Goal: Transaction & Acquisition: Download file/media

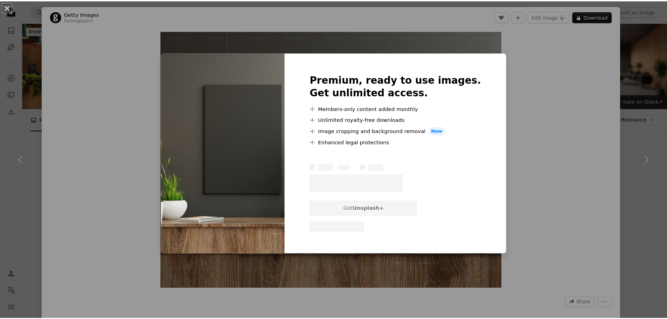
scroll to position [210, 0]
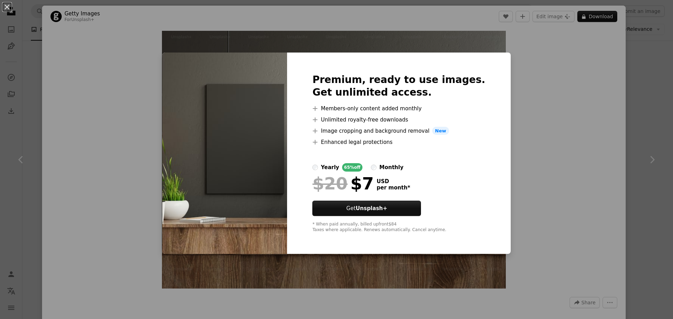
drag, startPoint x: 137, startPoint y: 41, endPoint x: 119, endPoint y: 41, distance: 17.5
click at [137, 41] on div "An X shape Premium, ready to use images. Get unlimited access. A plus sign Memb…" at bounding box center [336, 159] width 673 height 319
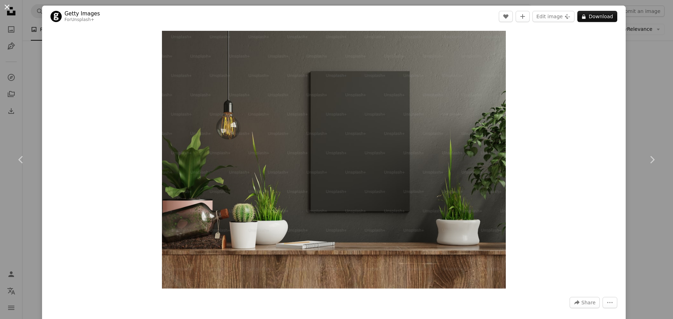
click at [9, 8] on button "An X shape" at bounding box center [7, 7] width 8 height 8
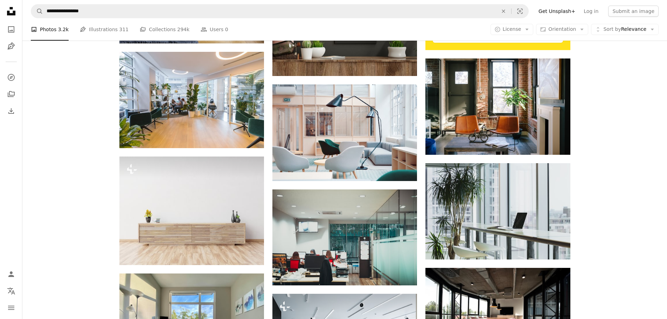
scroll to position [420, 0]
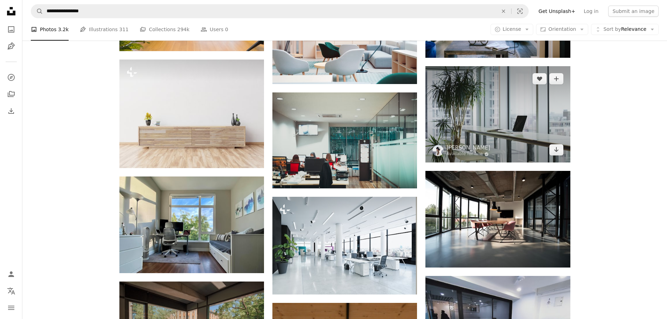
click at [484, 112] on img at bounding box center [498, 114] width 145 height 96
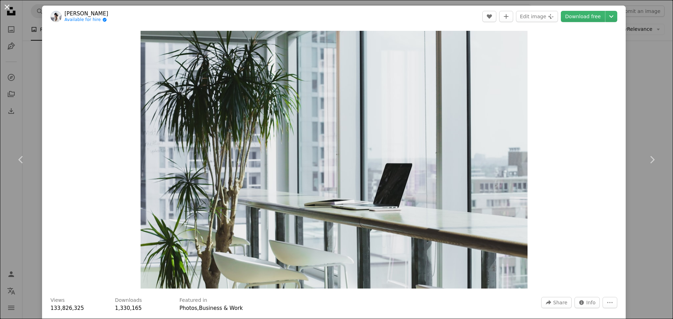
click at [7, 6] on button "An X shape" at bounding box center [7, 7] width 8 height 8
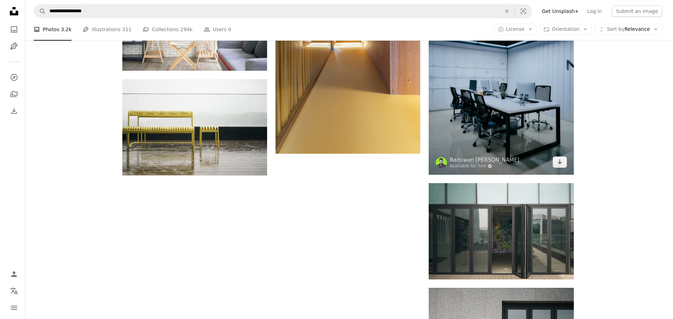
scroll to position [771, 0]
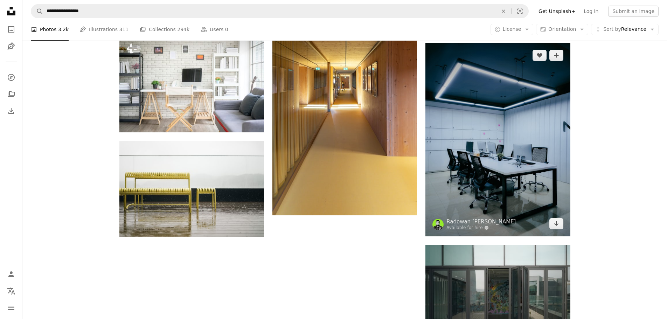
click at [472, 129] on img at bounding box center [498, 139] width 145 height 193
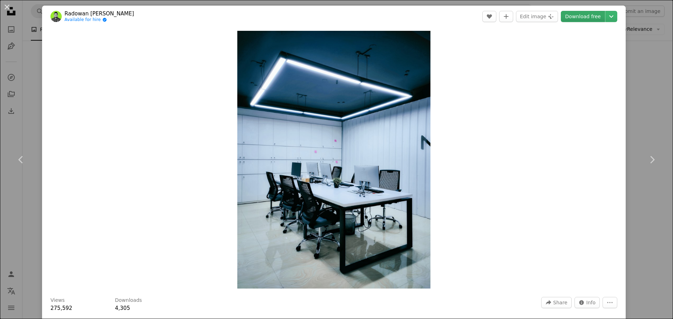
click at [574, 17] on link "Download free" at bounding box center [583, 16] width 44 height 11
